Goal: Task Accomplishment & Management: Use online tool/utility

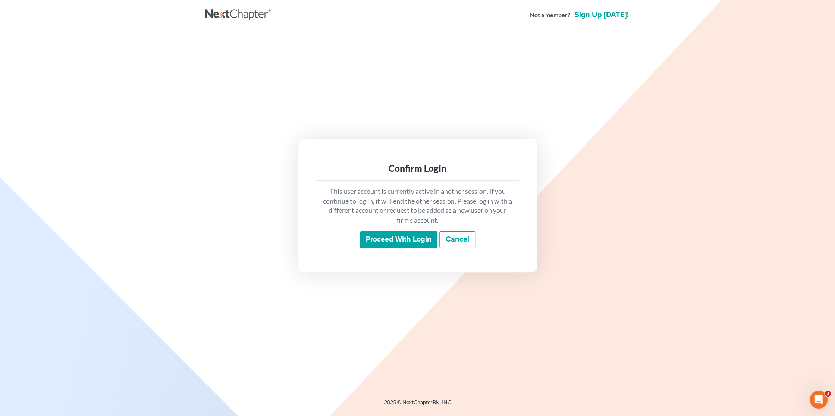
click at [410, 234] on input "Proceed with login" at bounding box center [399, 239] width 78 height 17
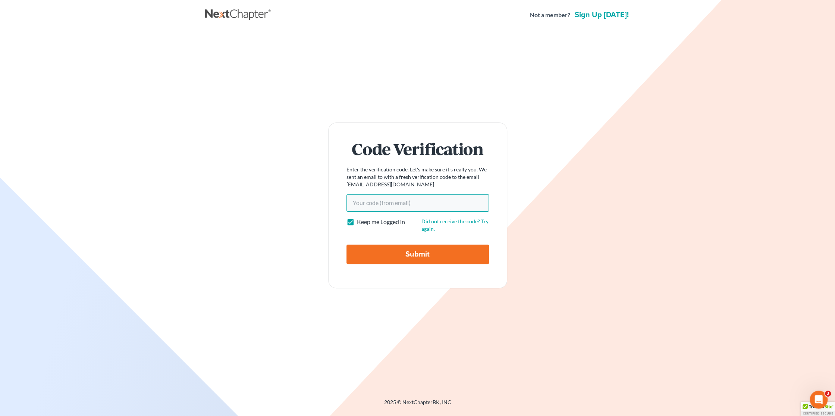
click at [391, 200] on input "Your code(from email)" at bounding box center [418, 202] width 143 height 17
paste input "88c99c"
type input "88c99c"
click at [409, 256] on input "Submit" at bounding box center [418, 253] width 143 height 19
type input "Thinking..."
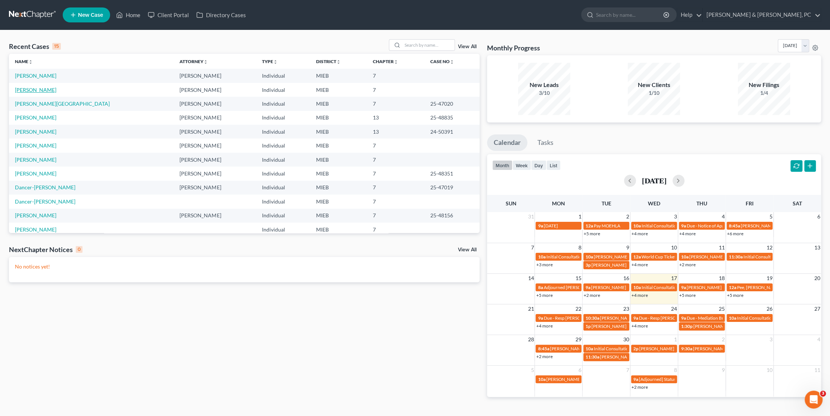
click at [31, 89] on link "[PERSON_NAME]" at bounding box center [35, 90] width 41 height 6
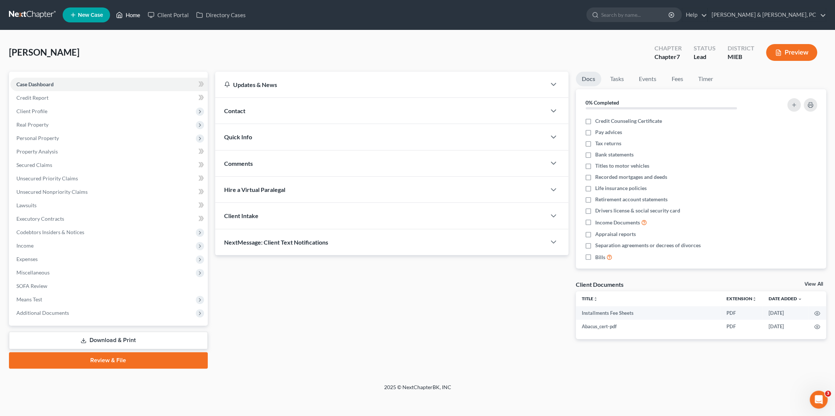
click at [122, 14] on icon at bounding box center [119, 14] width 7 height 9
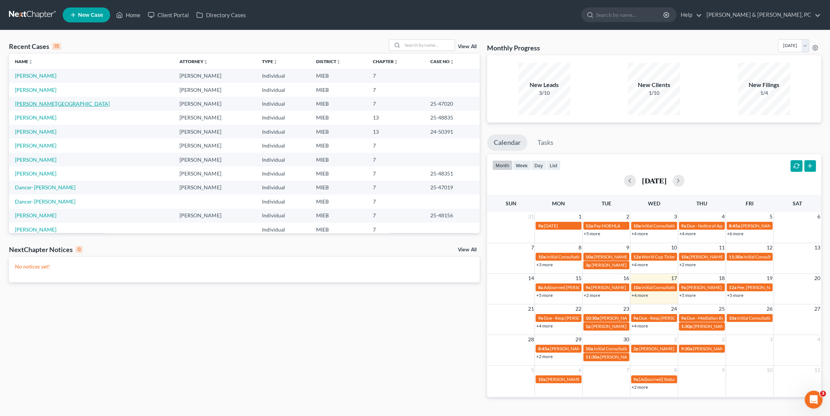
click at [37, 105] on link "[PERSON_NAME][GEOGRAPHIC_DATA]" at bounding box center [62, 103] width 95 height 6
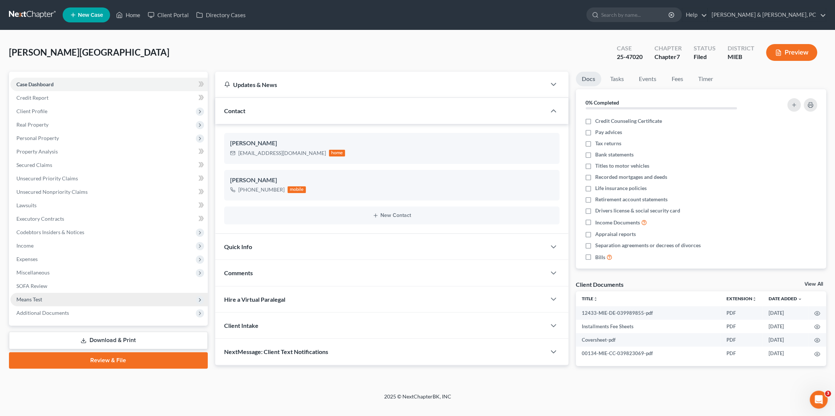
click at [27, 296] on span "Means Test" at bounding box center [29, 299] width 26 height 6
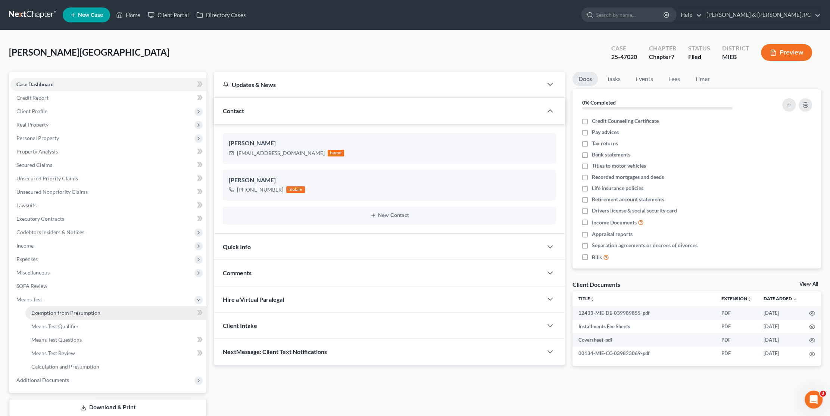
click at [62, 309] on span "Exemption from Presumption" at bounding box center [65, 312] width 69 height 6
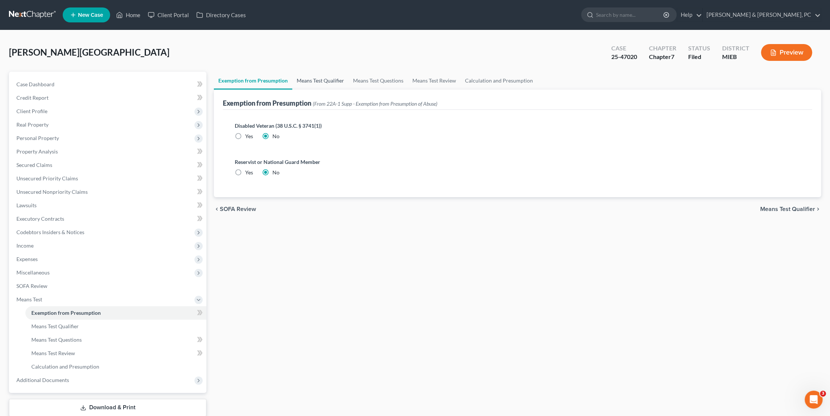
click at [328, 77] on link "Means Test Qualifier" at bounding box center [320, 81] width 56 height 18
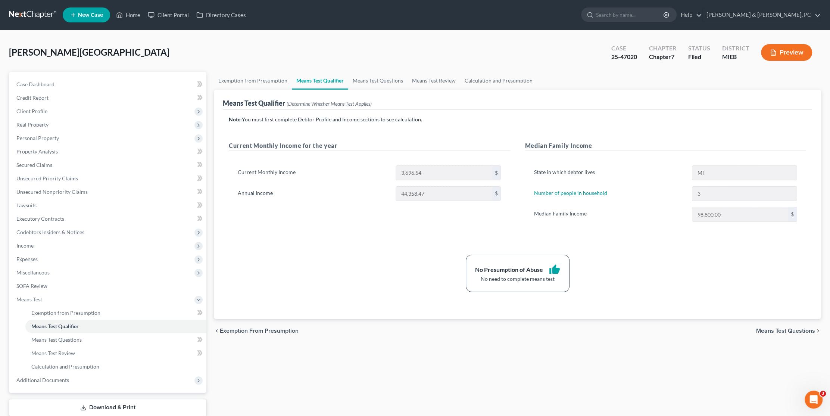
click at [266, 23] on ul "New Case Home Client Portal Directory Cases - No Result - See all results Or Pr…" at bounding box center [442, 14] width 758 height 19
